Goal: Information Seeking & Learning: Understand process/instructions

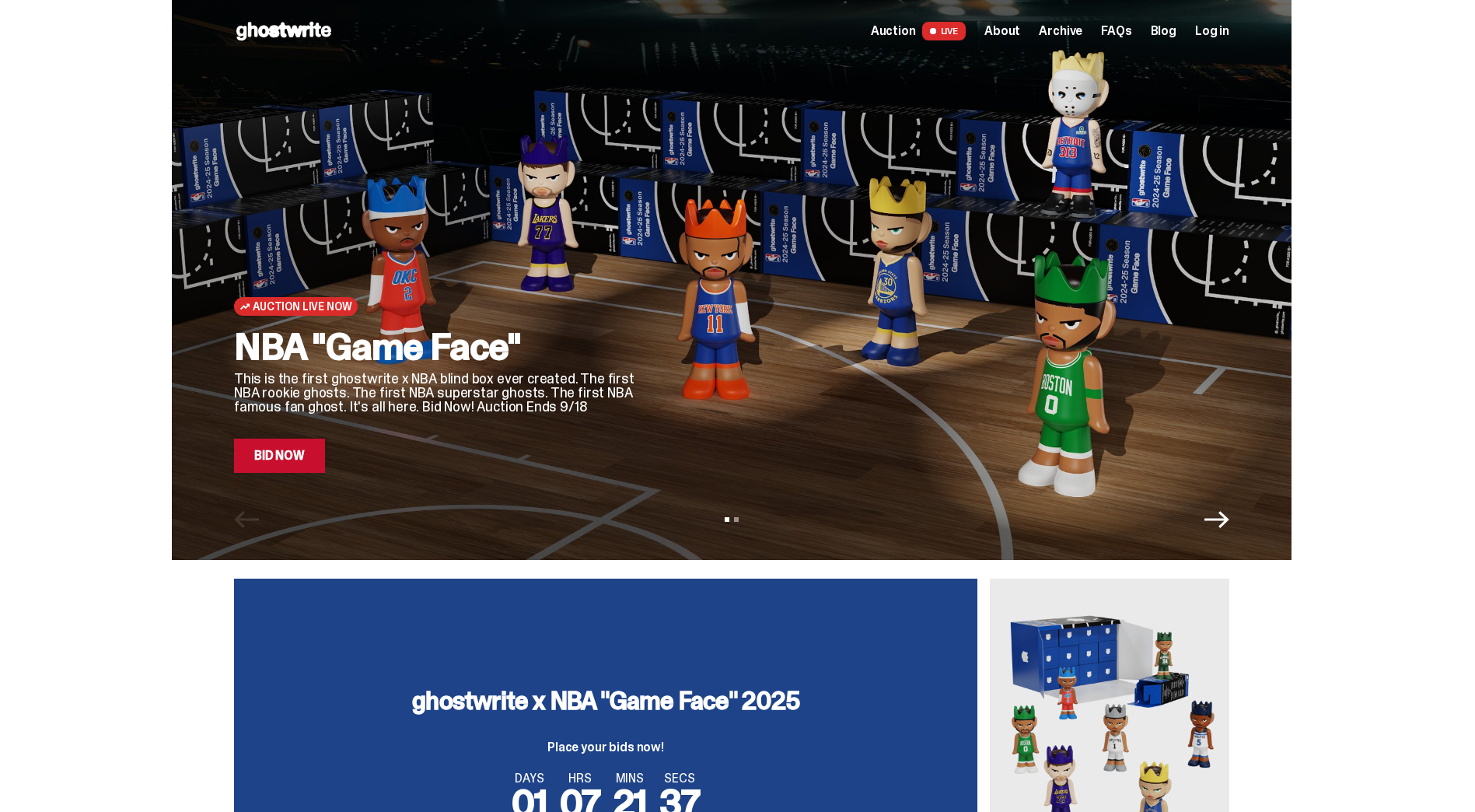
click at [277, 456] on link "Bid Now" at bounding box center [279, 456] width 91 height 35
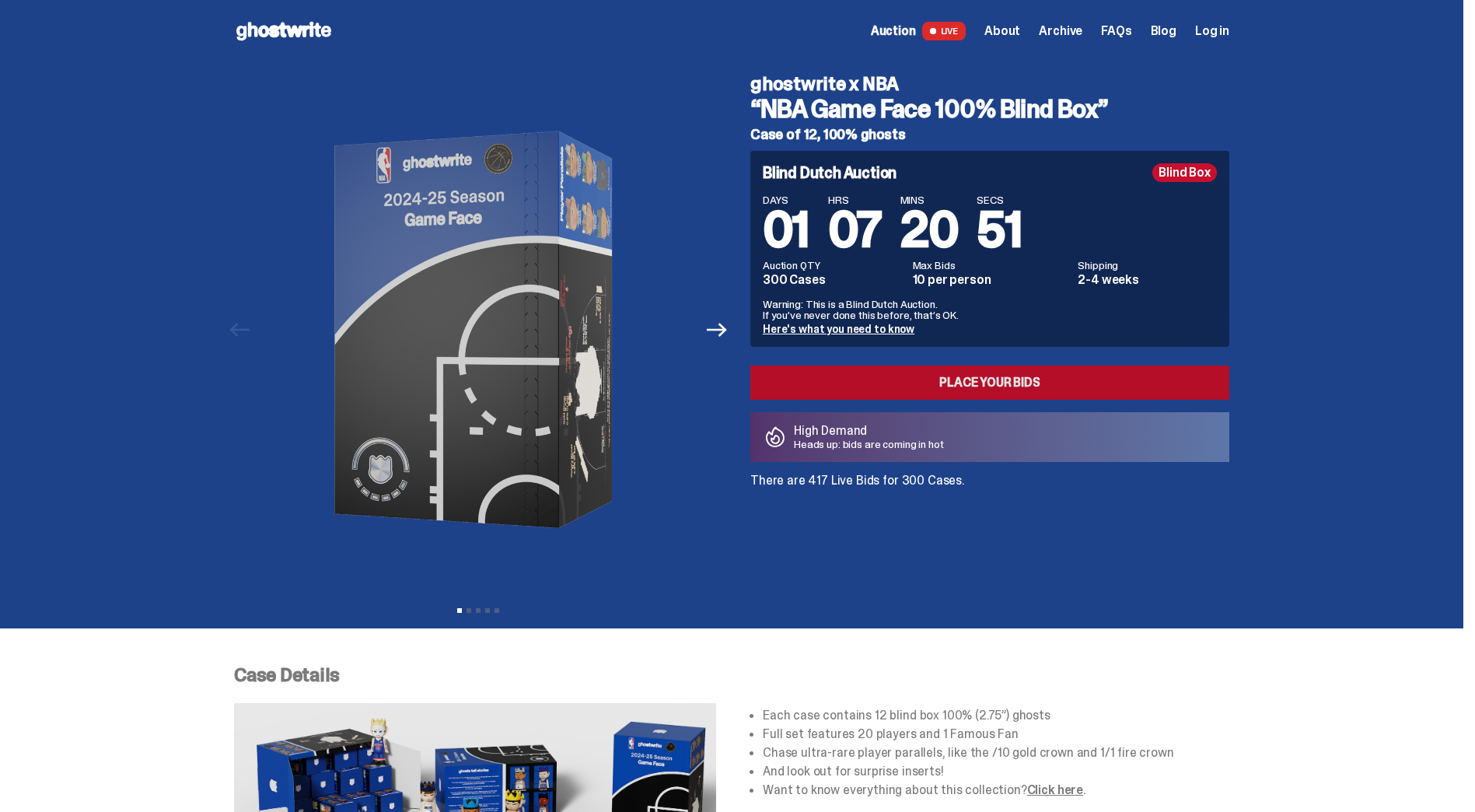
click at [1020, 390] on link "Place your Bids" at bounding box center [990, 383] width 479 height 35
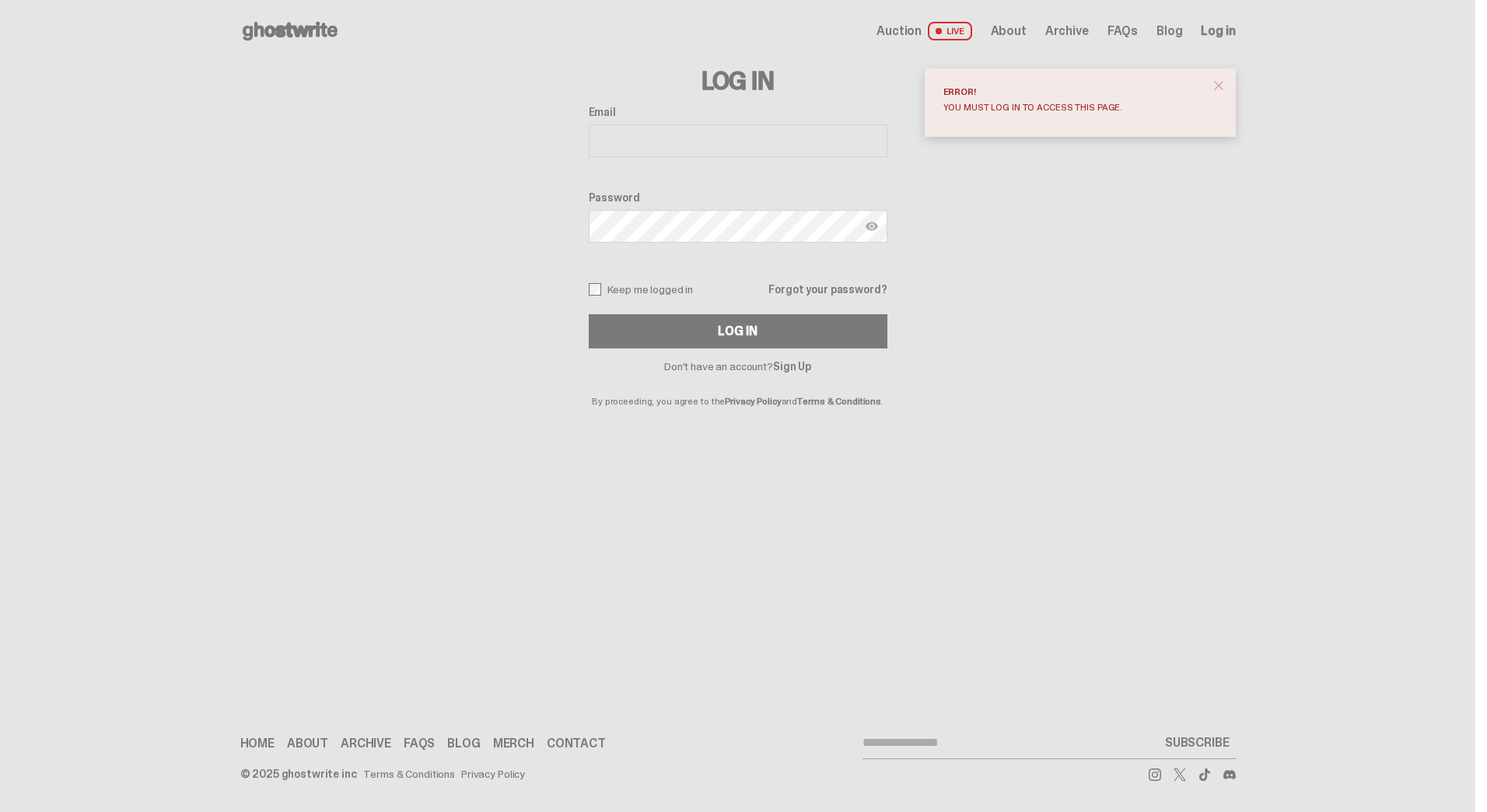
click at [1212, 79] on span "close" at bounding box center [1219, 86] width 15 height 15
click at [1130, 31] on span "FAQs" at bounding box center [1123, 31] width 31 height 13
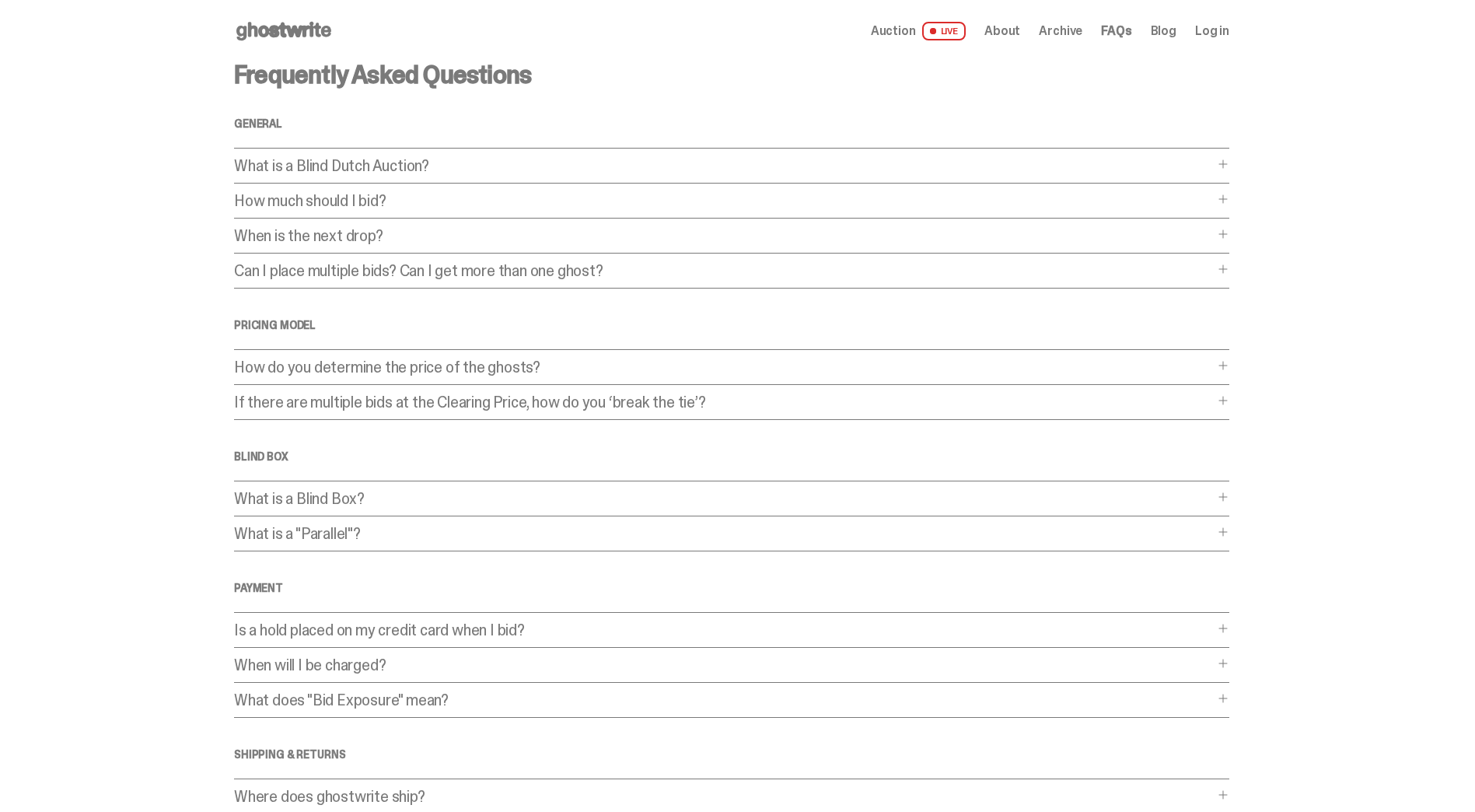
click at [1292, 404] on main "Something went wrong! Hang in there while we get back on track Frequently Asked…" at bounding box center [731, 473] width 1463 height 822
click at [1186, 358] on div "Frequently Asked Questions General What is a Blind Dutch Auction? What is a Bli…" at bounding box center [731, 473] width 996 height 822
click at [1193, 364] on p "How do you determine the price of the ghosts?" at bounding box center [724, 367] width 979 height 15
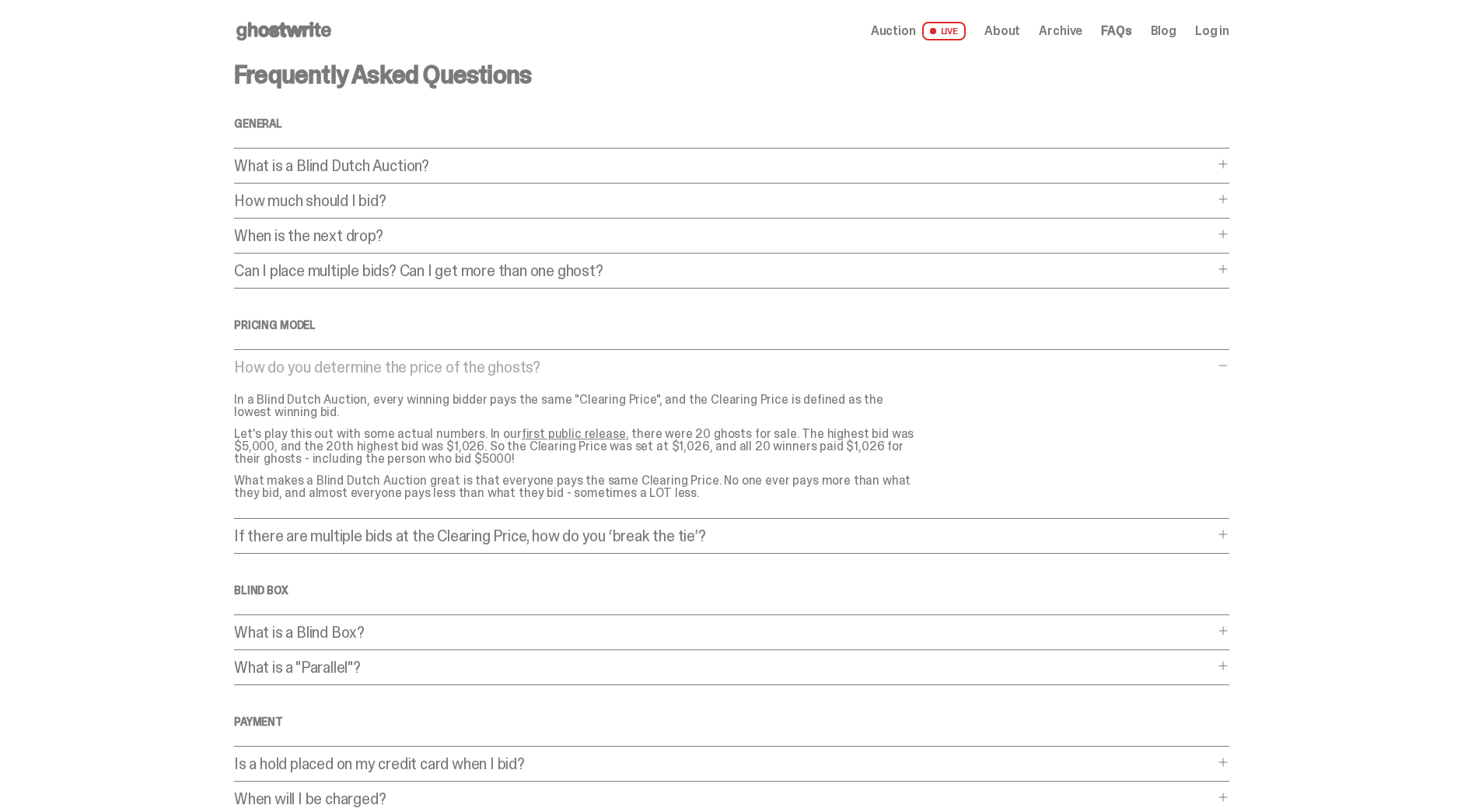
click at [1134, 525] on div "Frequently Asked Questions General What is a Blind Dutch Auction? What is a Bli…" at bounding box center [731, 540] width 996 height 955
click at [1133, 529] on p "If there are multiple bids at the Clearing Price, how do you ‘break the tie’?" at bounding box center [724, 536] width 979 height 15
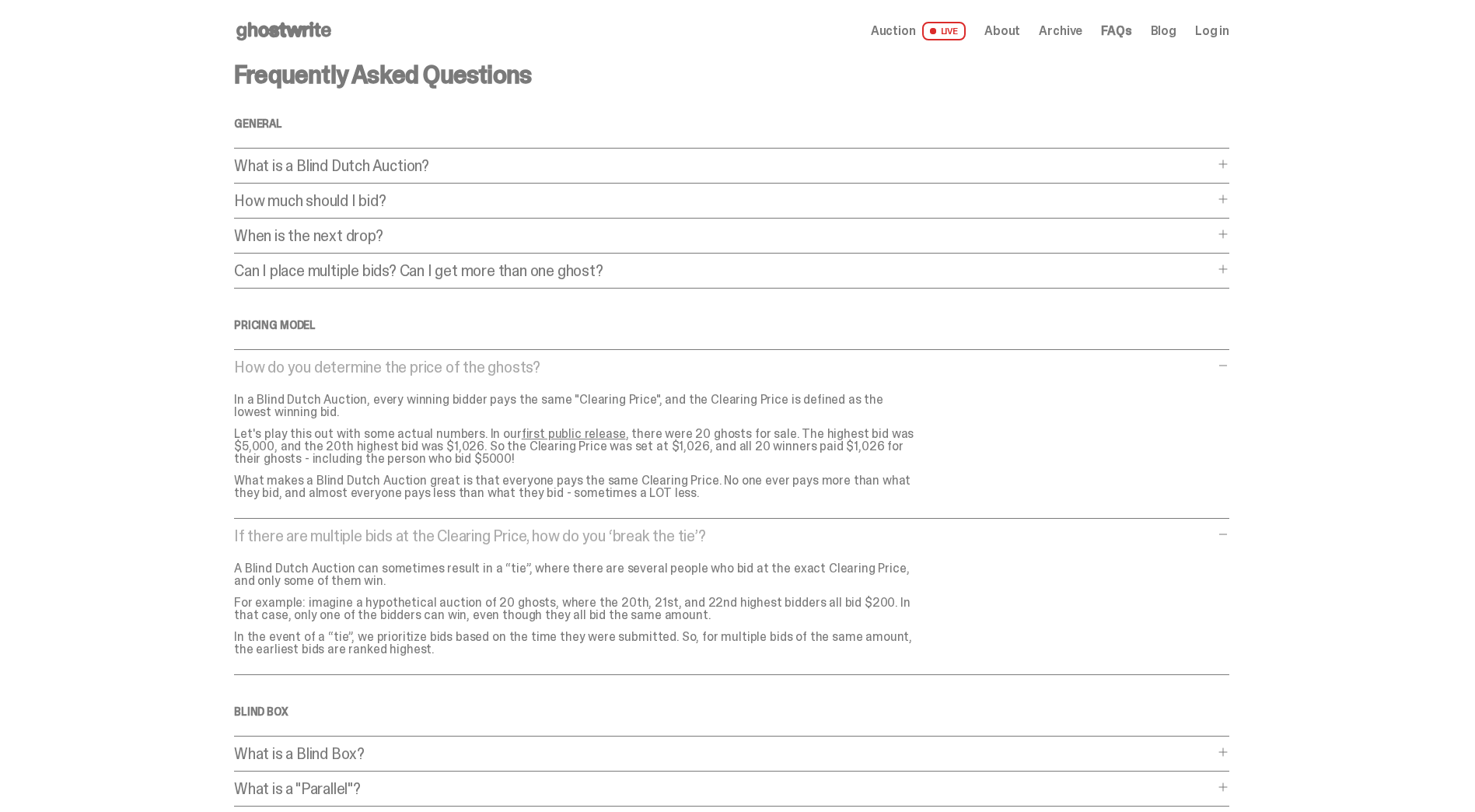
scroll to position [452, 0]
